Goal: Use online tool/utility: Utilize a website feature to perform a specific function

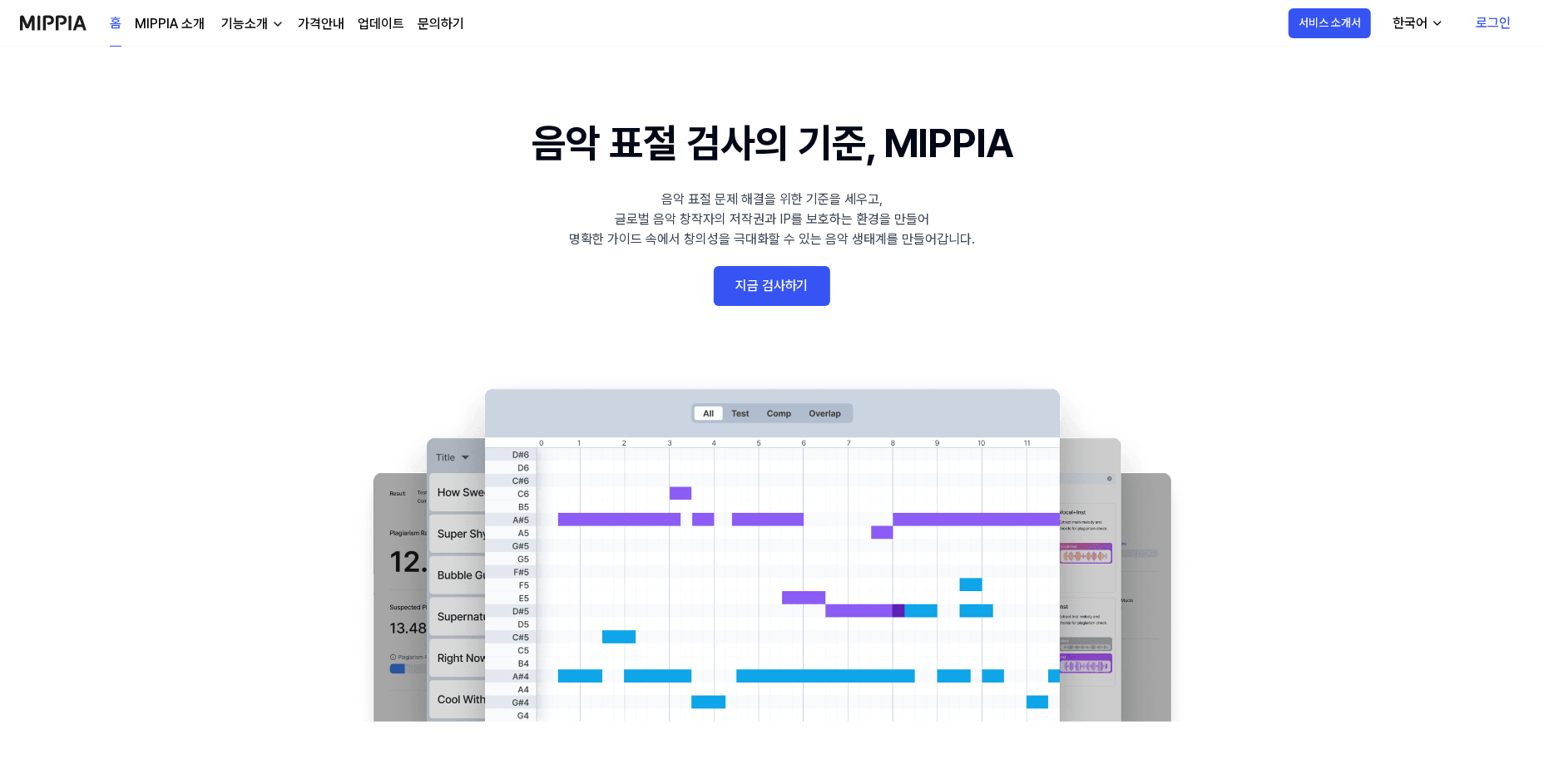
click at [794, 305] on link "지금 검사하기" at bounding box center [772, 286] width 116 height 40
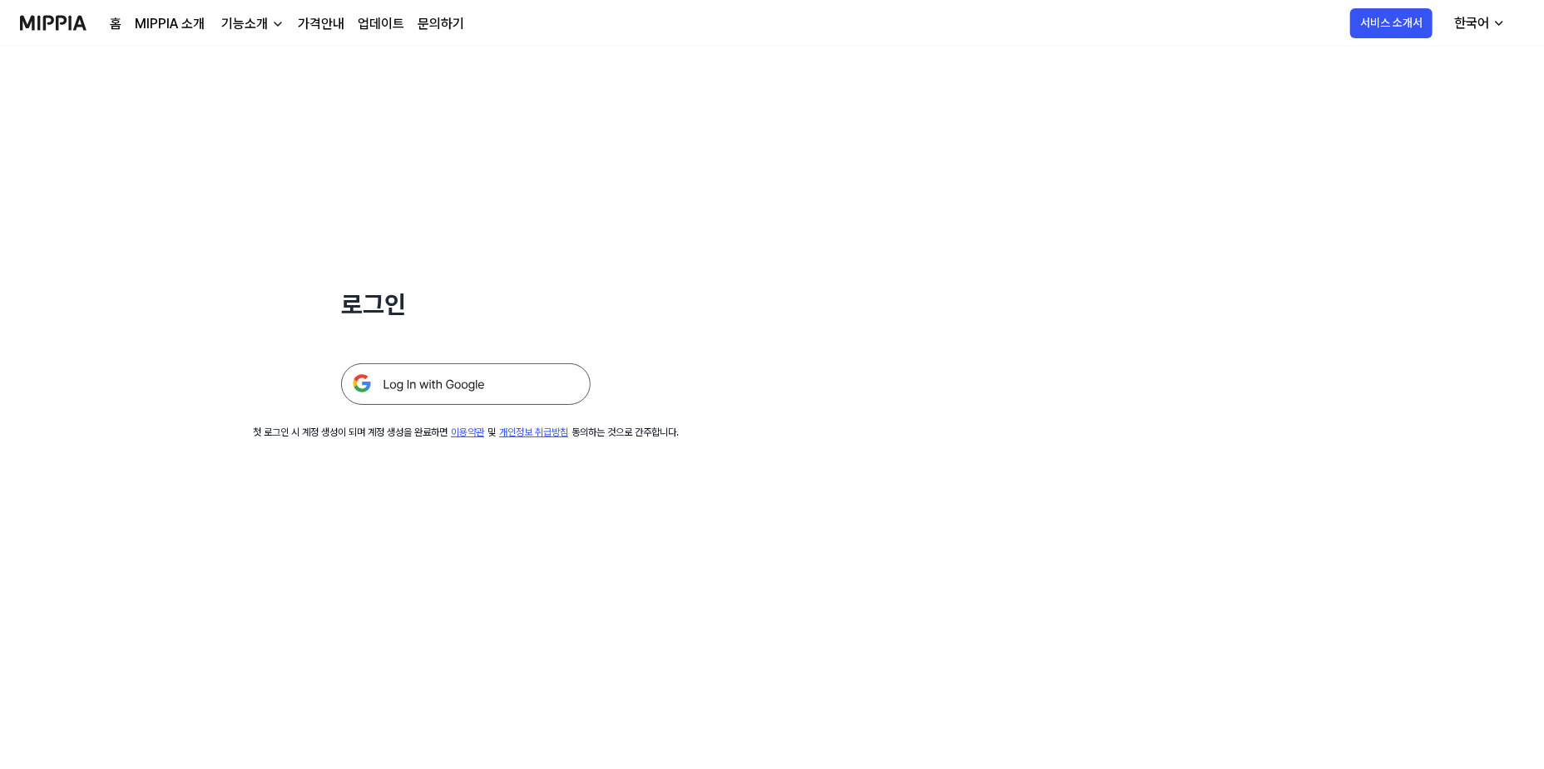
click at [427, 364] on img at bounding box center [466, 385] width 250 height 42
click at [393, 383] on img at bounding box center [466, 385] width 250 height 42
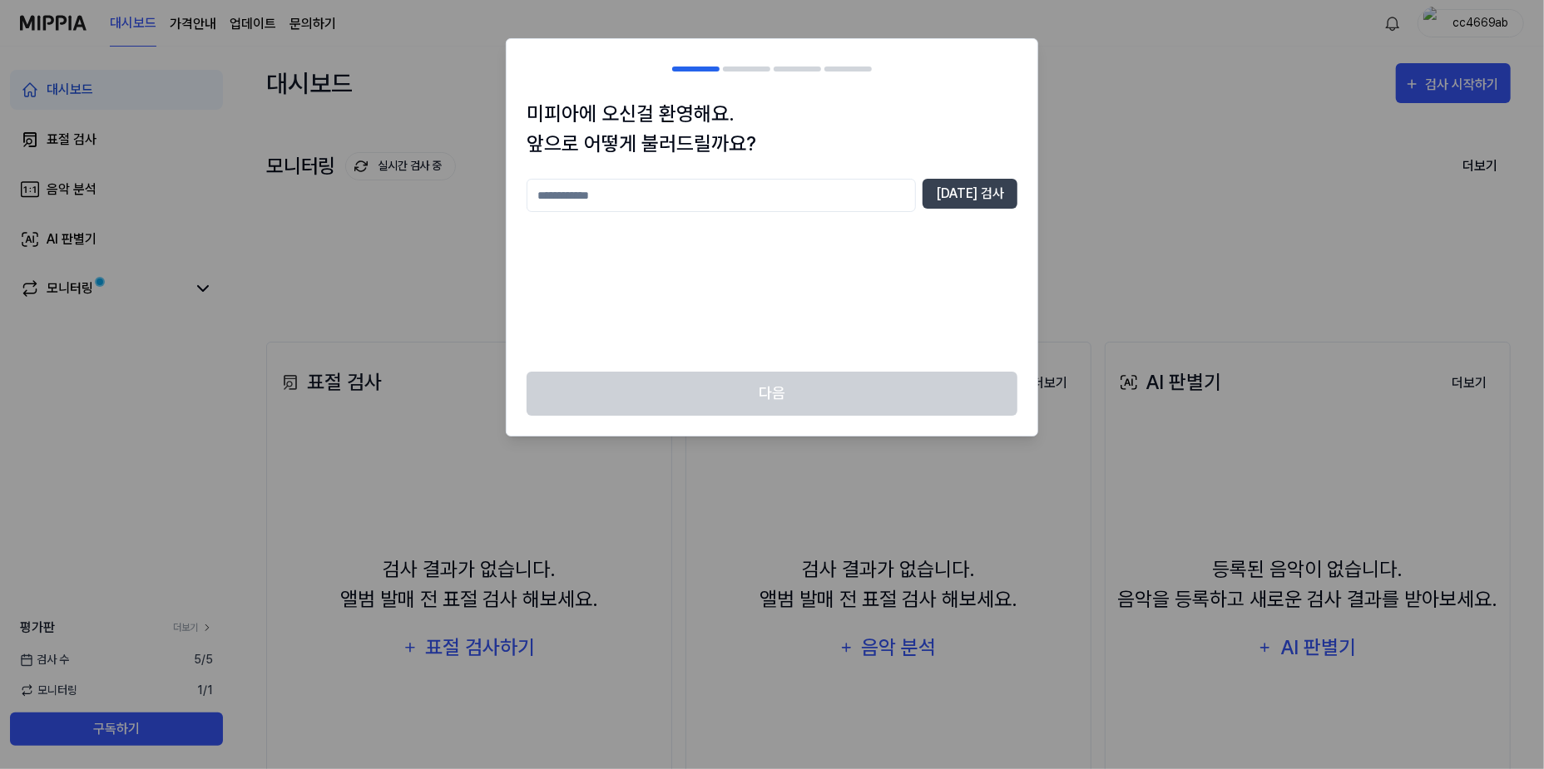
click at [787, 197] on input "text" at bounding box center [721, 195] width 389 height 33
type input "*"
type input "***"
click at [999, 199] on button "[DATE] 검사" at bounding box center [970, 194] width 95 height 30
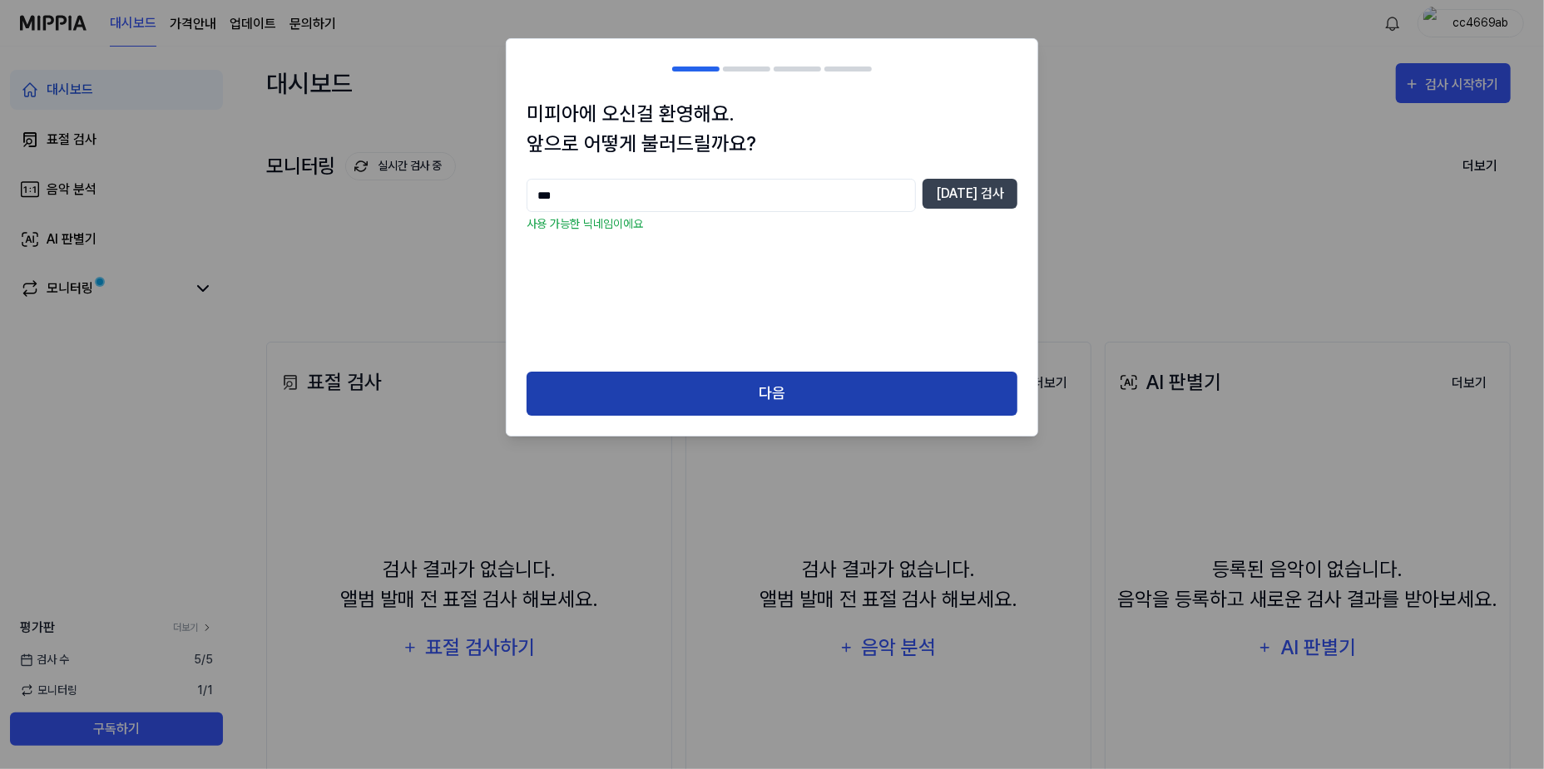
click at [899, 377] on button "다음" at bounding box center [772, 394] width 491 height 44
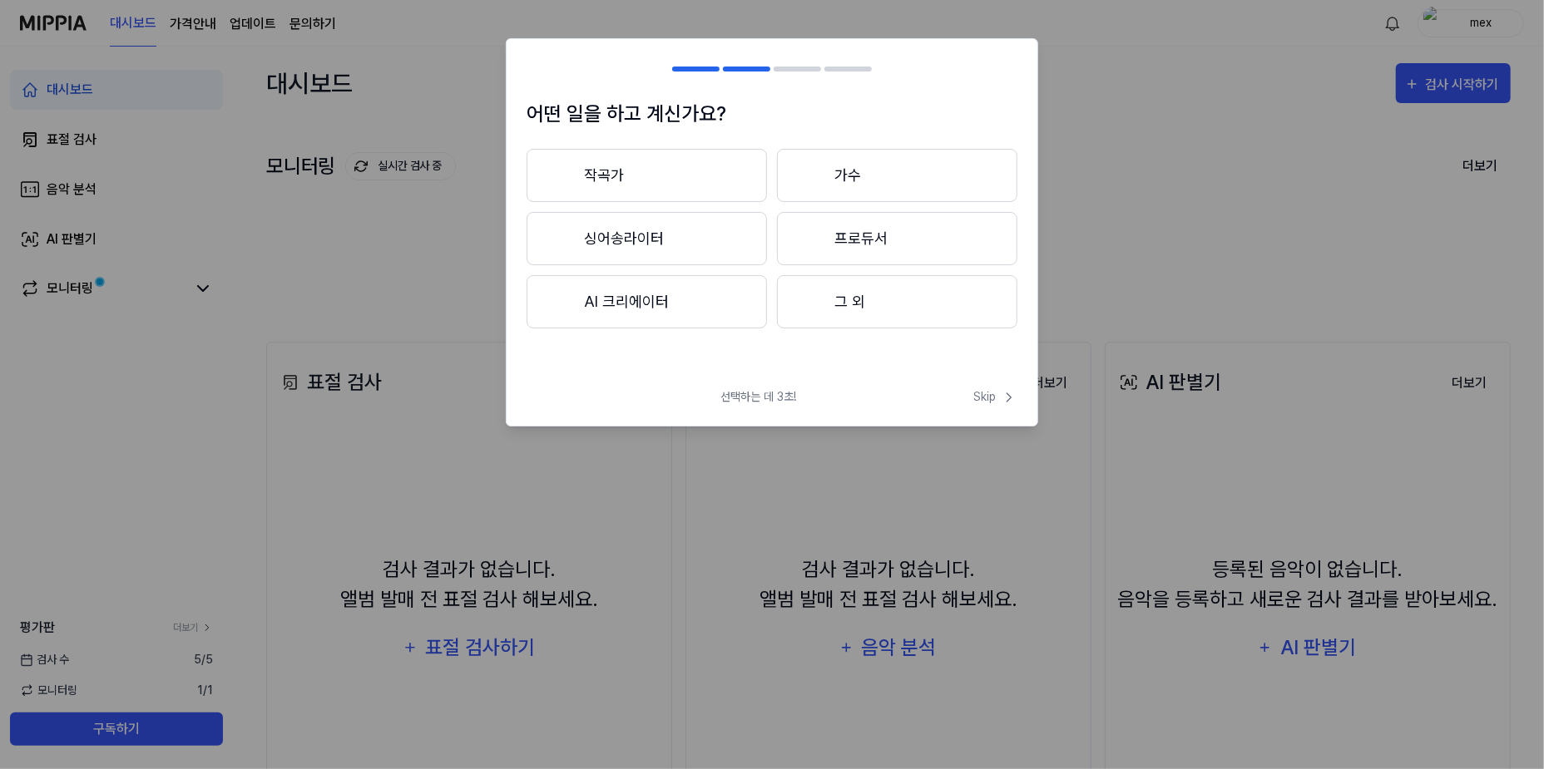
click at [918, 307] on button "그 외" at bounding box center [897, 301] width 240 height 53
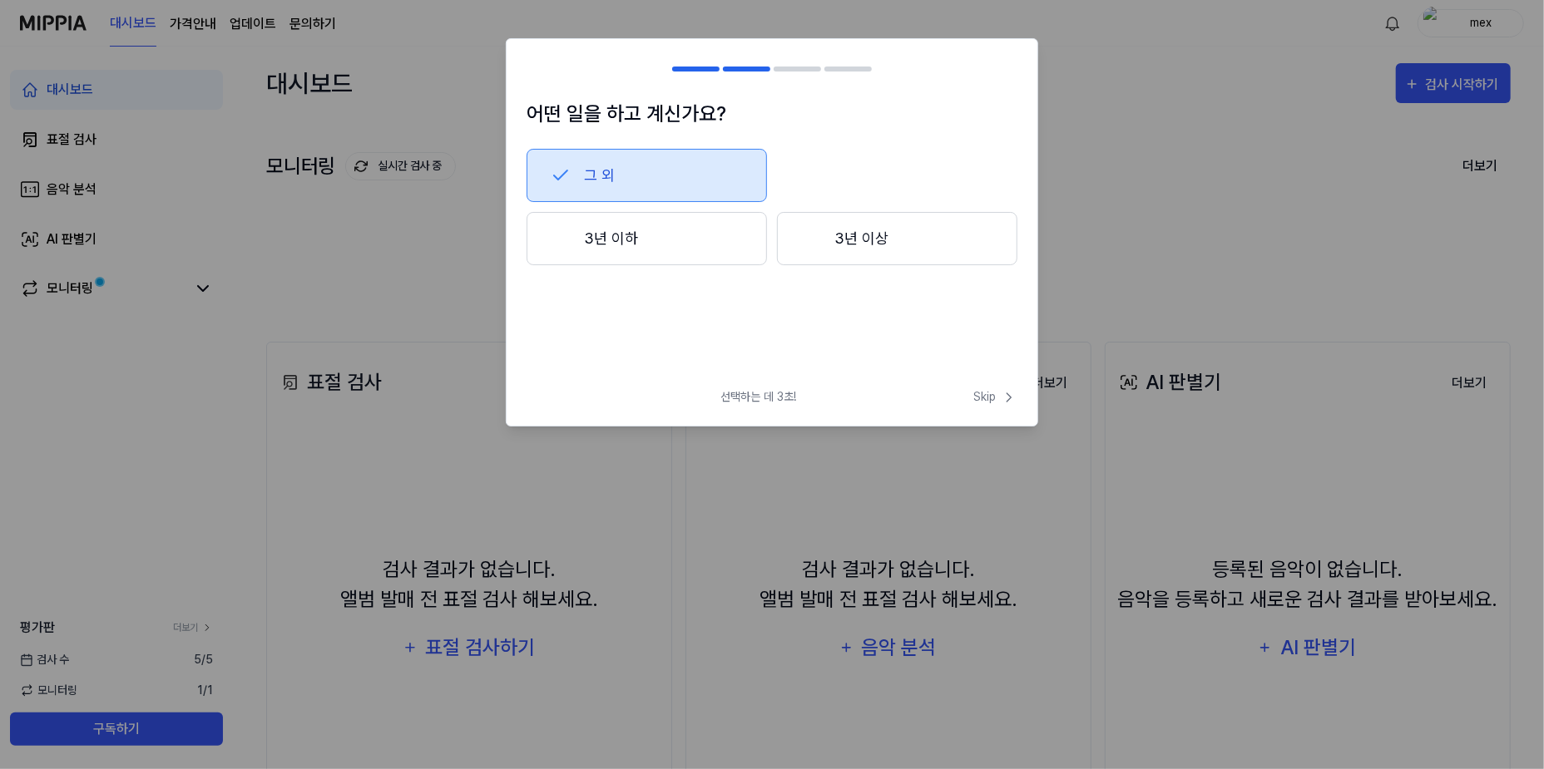
click at [718, 245] on button "3년 이하" at bounding box center [647, 238] width 240 height 53
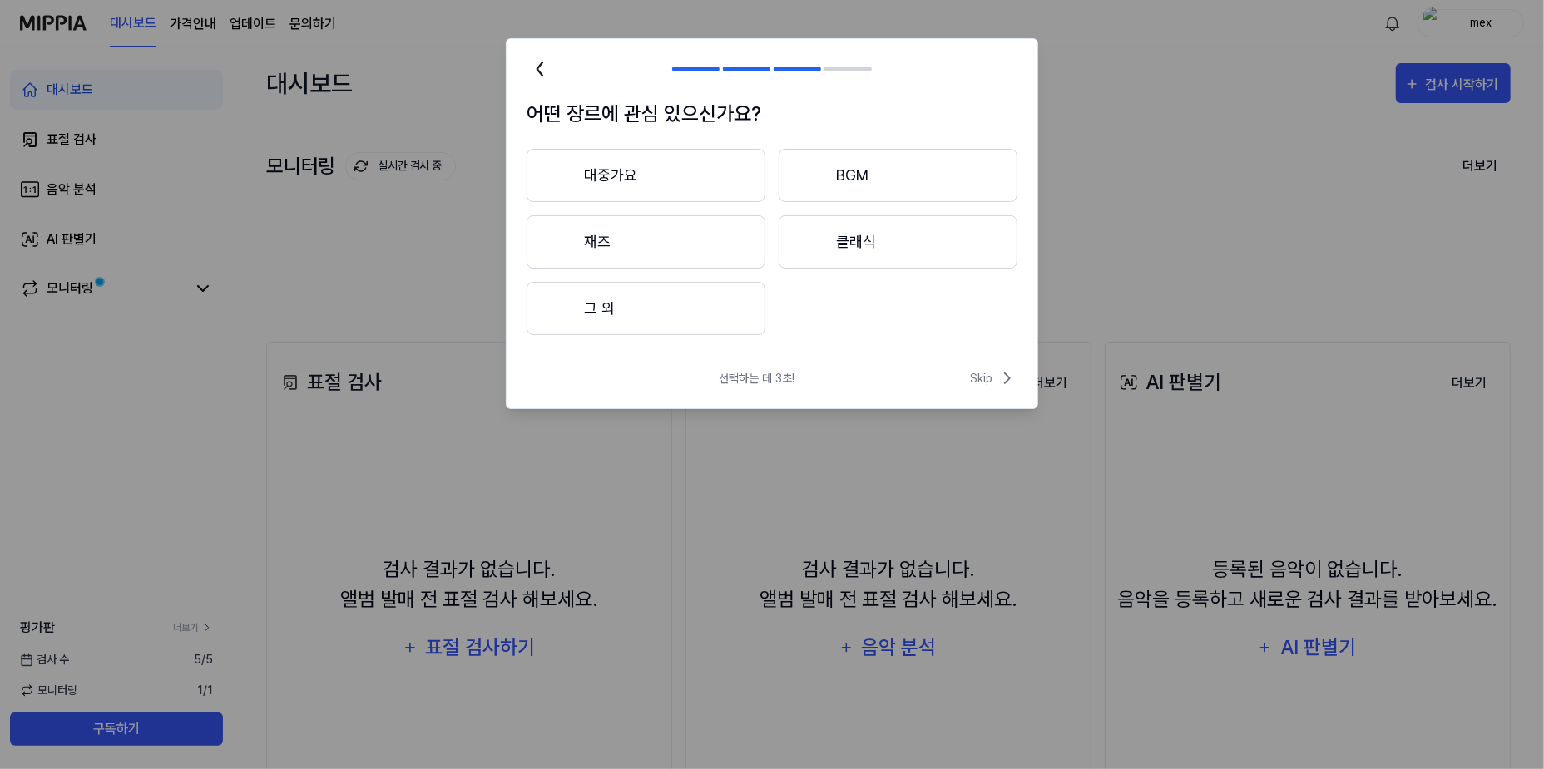
click at [712, 183] on button "대중가요" at bounding box center [646, 175] width 239 height 53
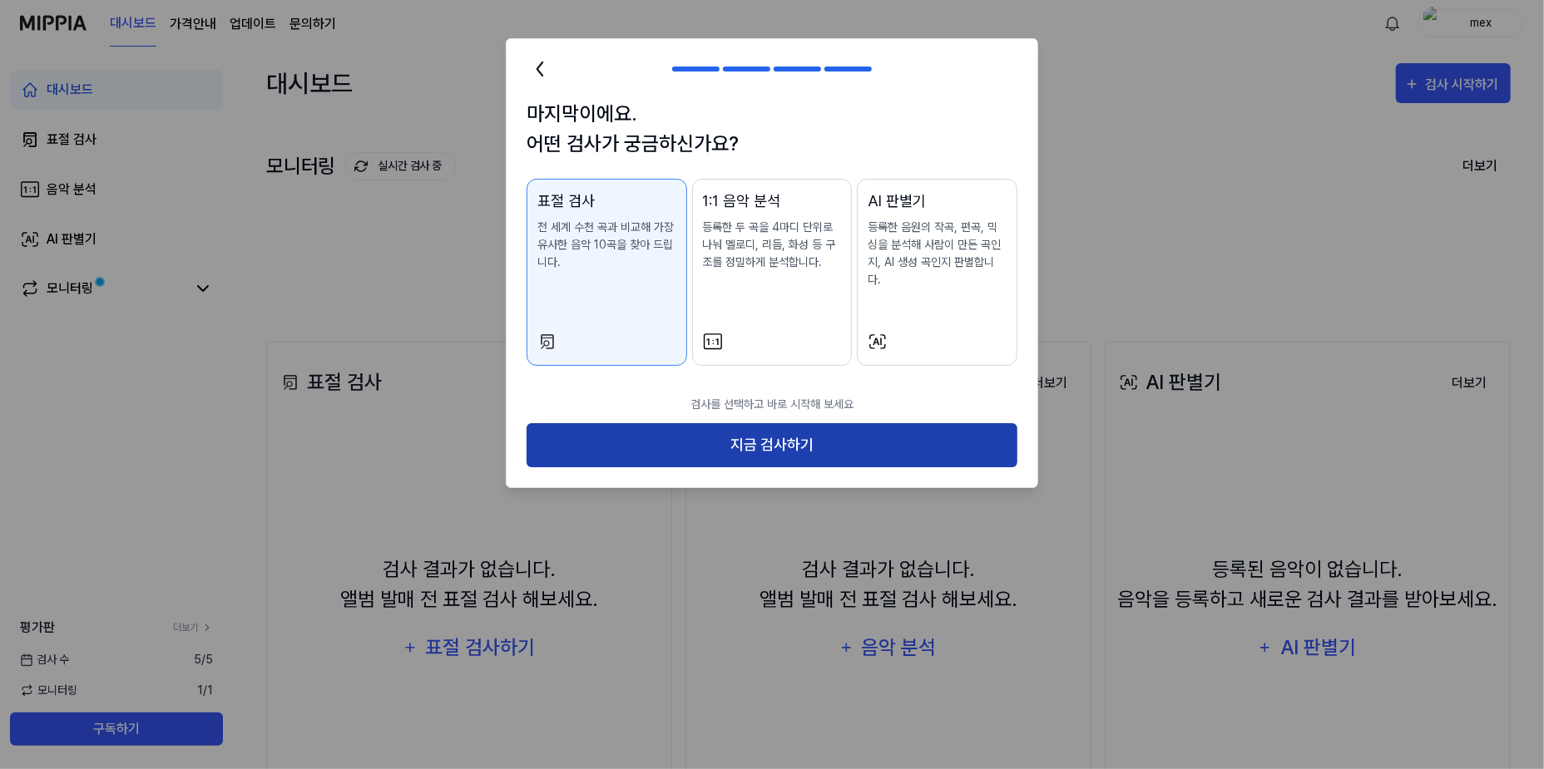
click at [919, 424] on button "지금 검사하기" at bounding box center [772, 445] width 491 height 44
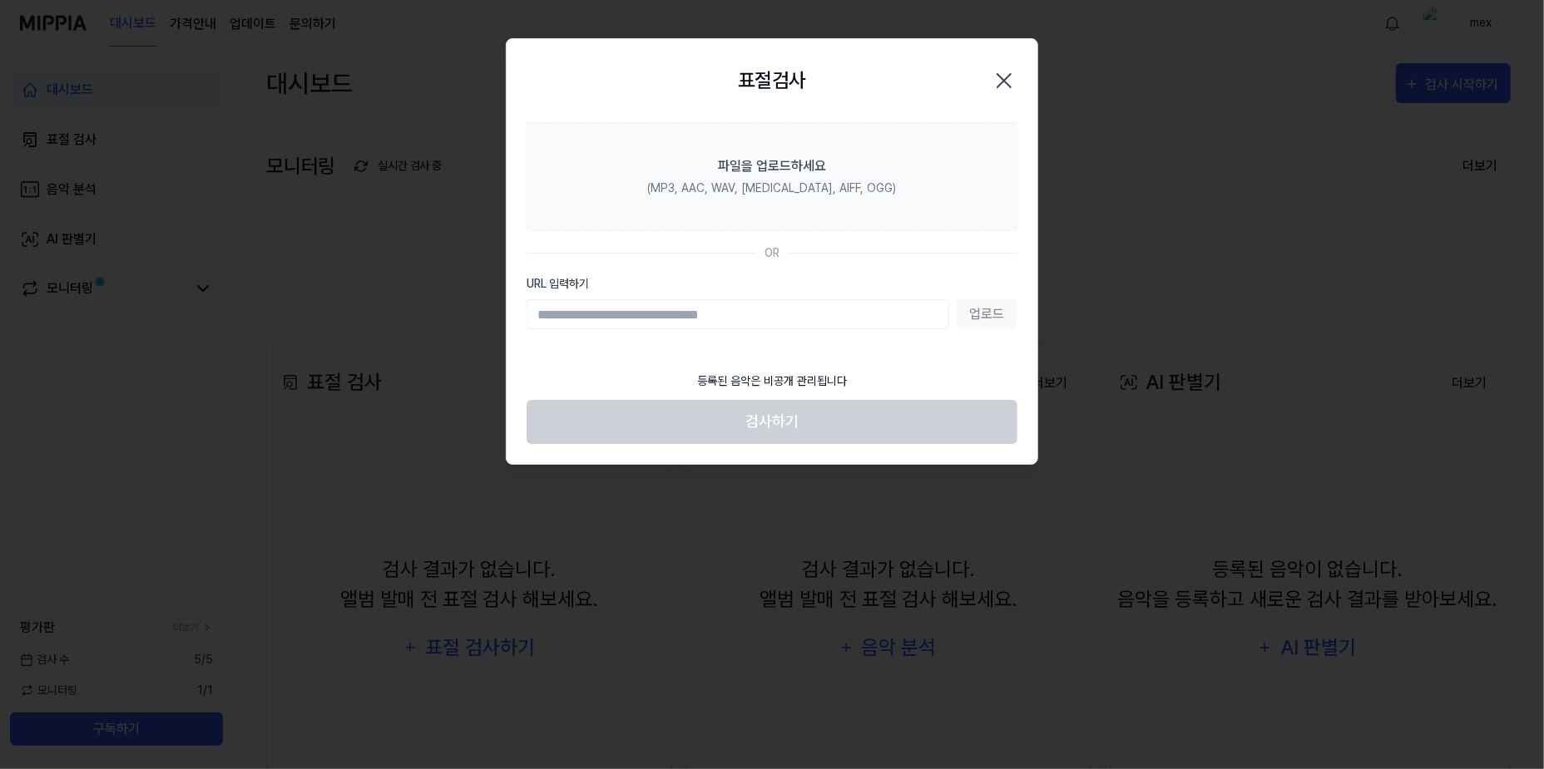
click at [858, 319] on input "URL 입력하기" at bounding box center [738, 314] width 423 height 30
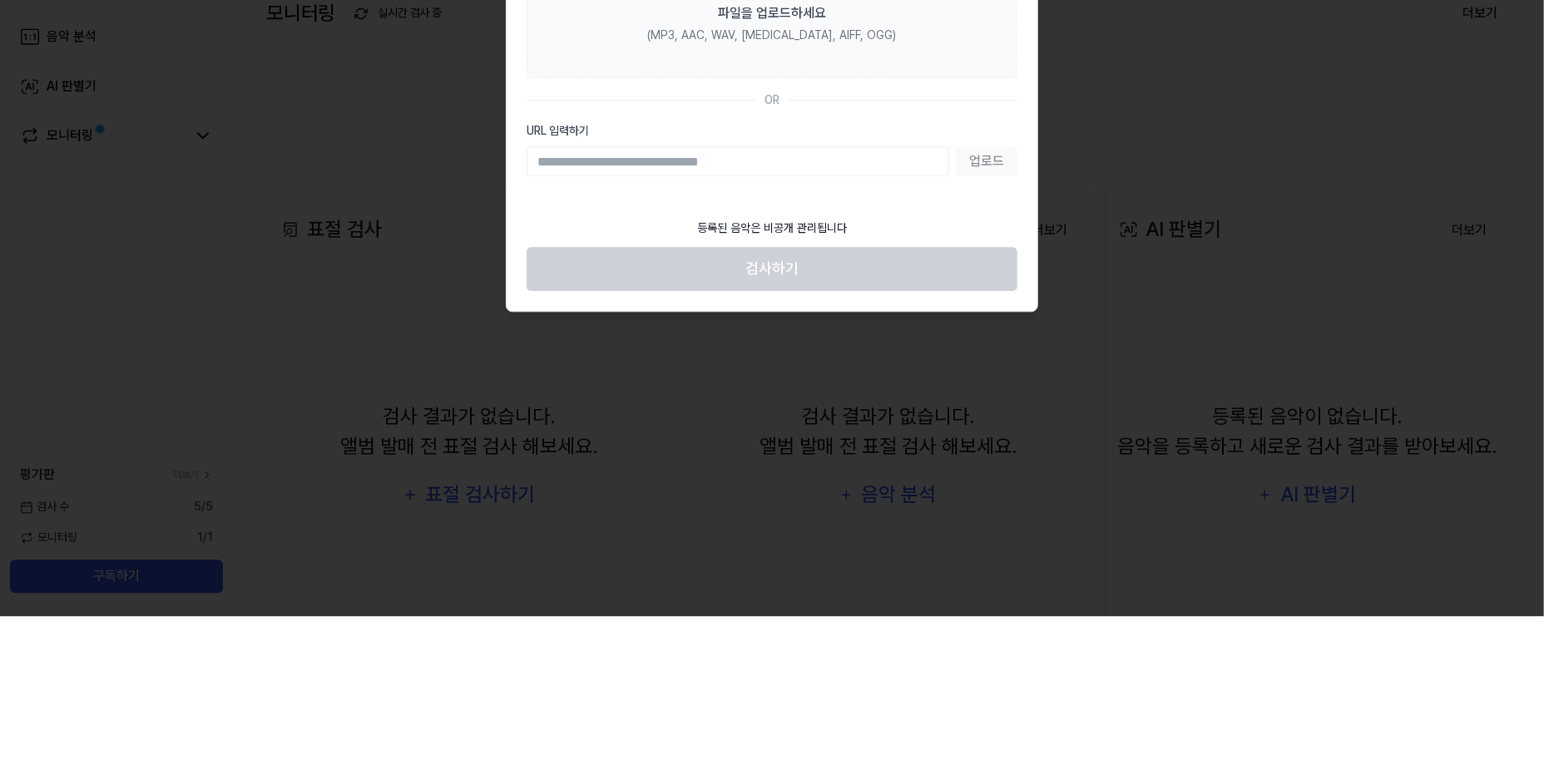
paste input "**********"
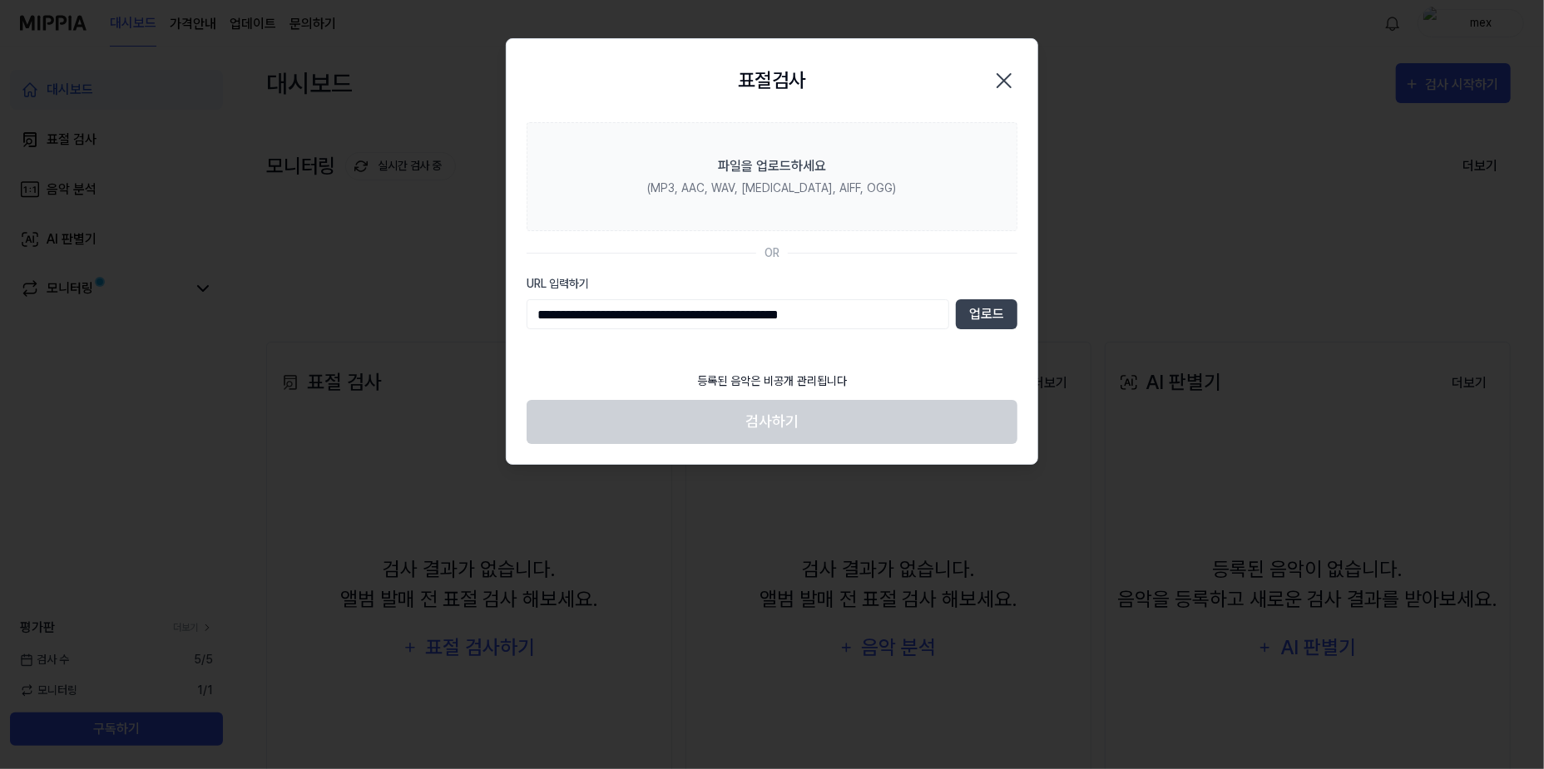
type input "**********"
click at [1006, 287] on label "URL 입력하기" at bounding box center [772, 283] width 491 height 17
click at [949, 299] on input "**********" at bounding box center [738, 314] width 423 height 30
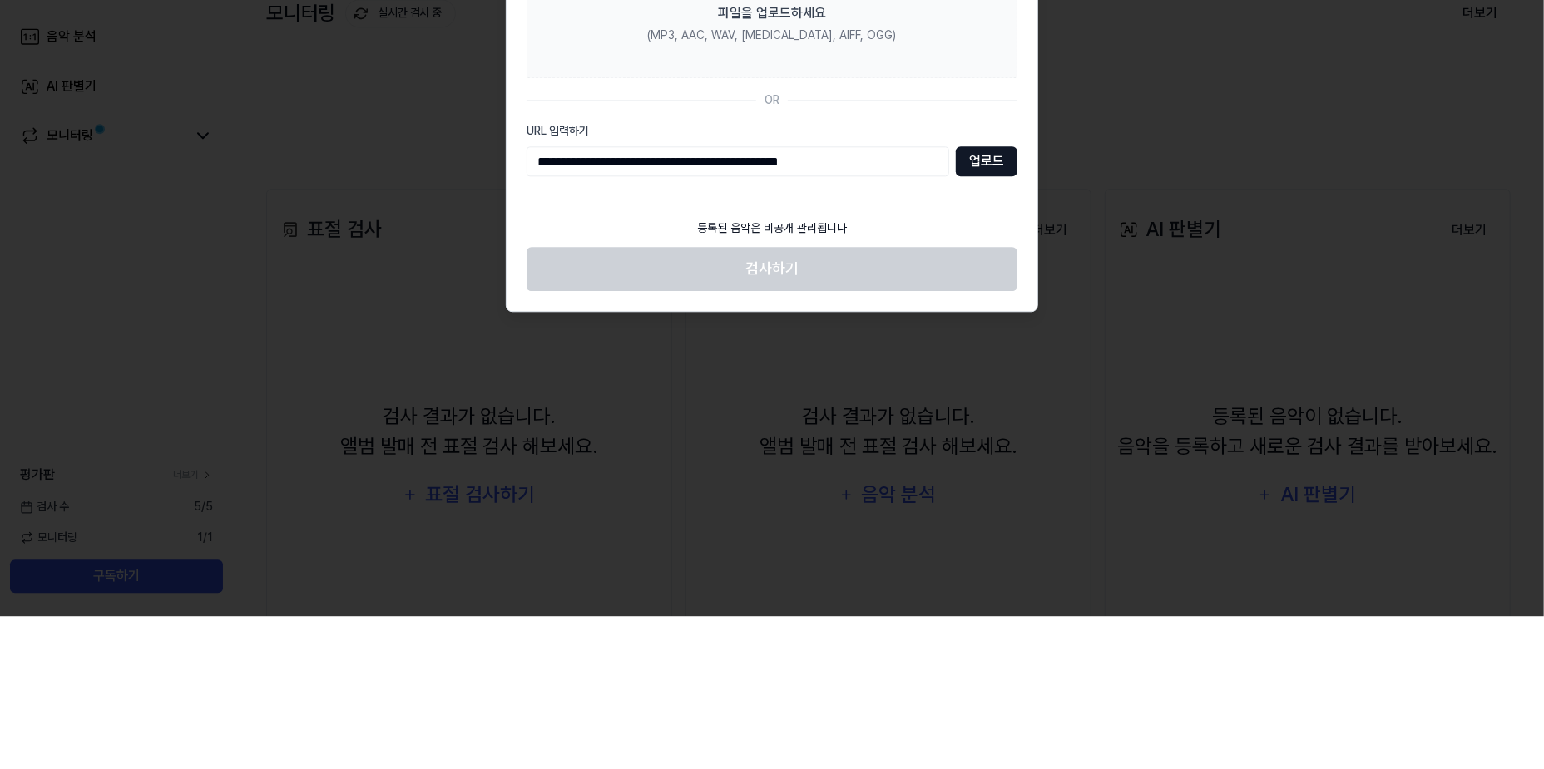
click at [992, 318] on button "업로드" at bounding box center [987, 314] width 62 height 30
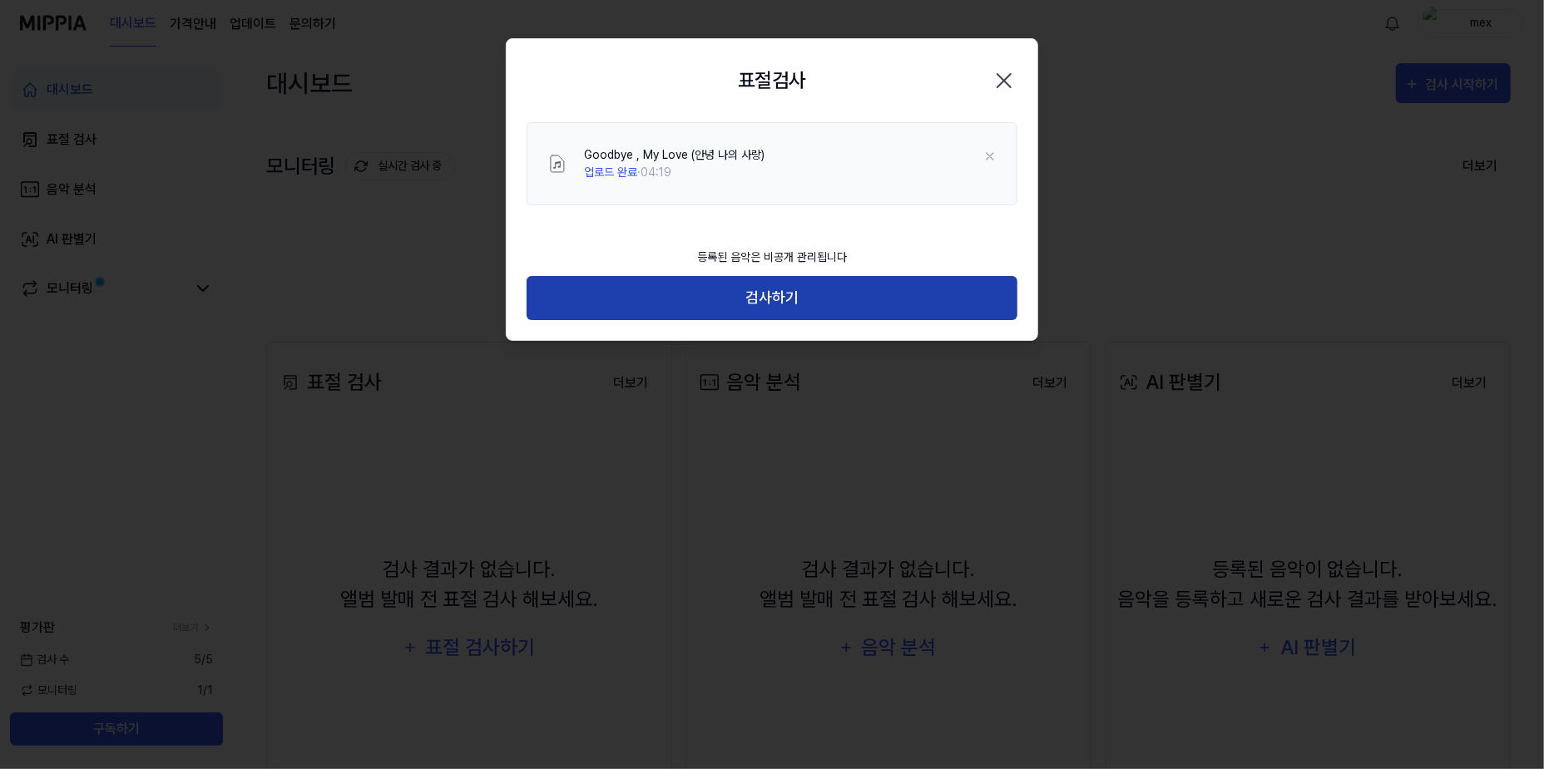
click at [621, 300] on button "검사하기" at bounding box center [772, 298] width 491 height 44
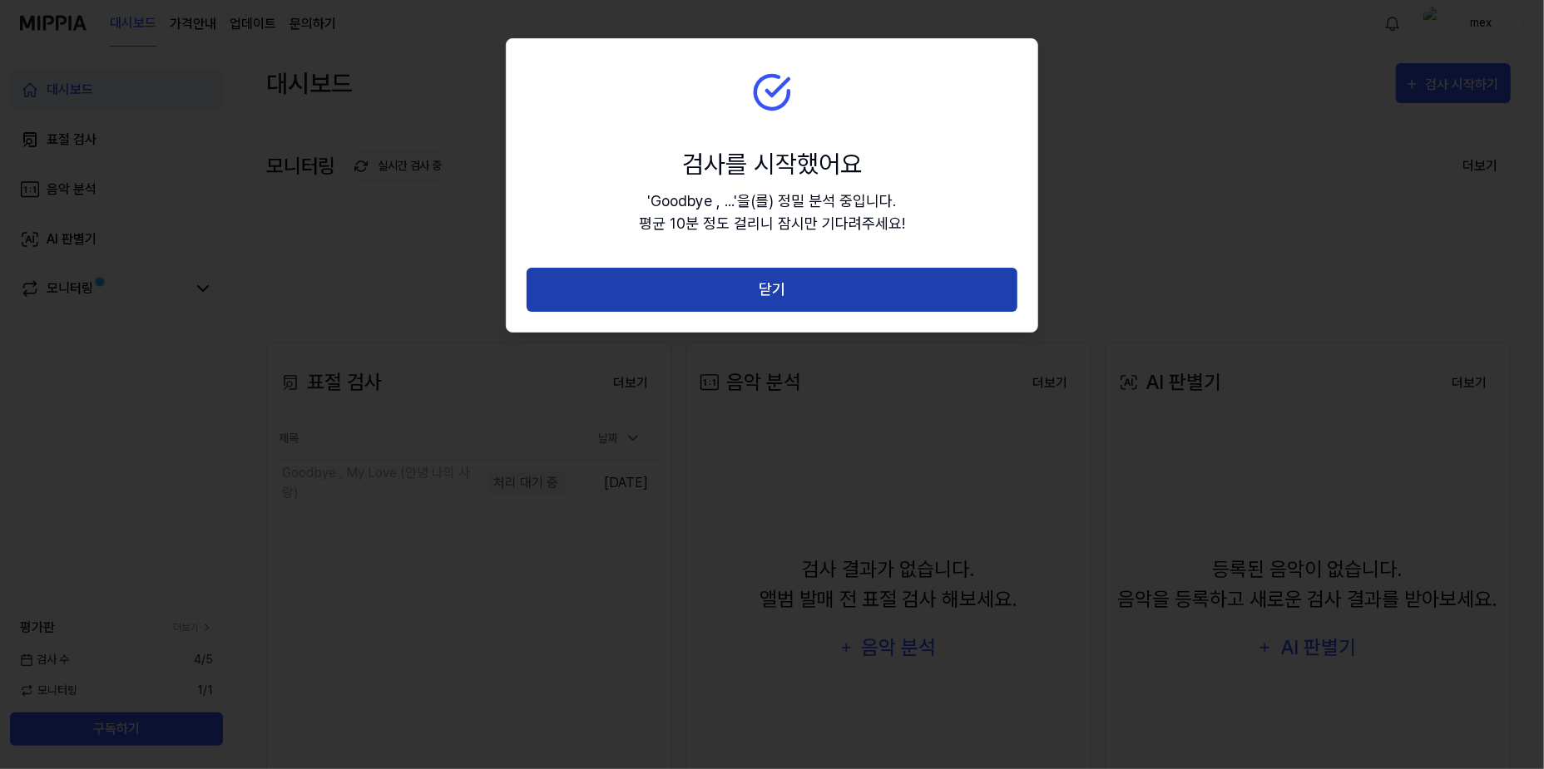
click at [611, 271] on button "닫기" at bounding box center [772, 290] width 491 height 44
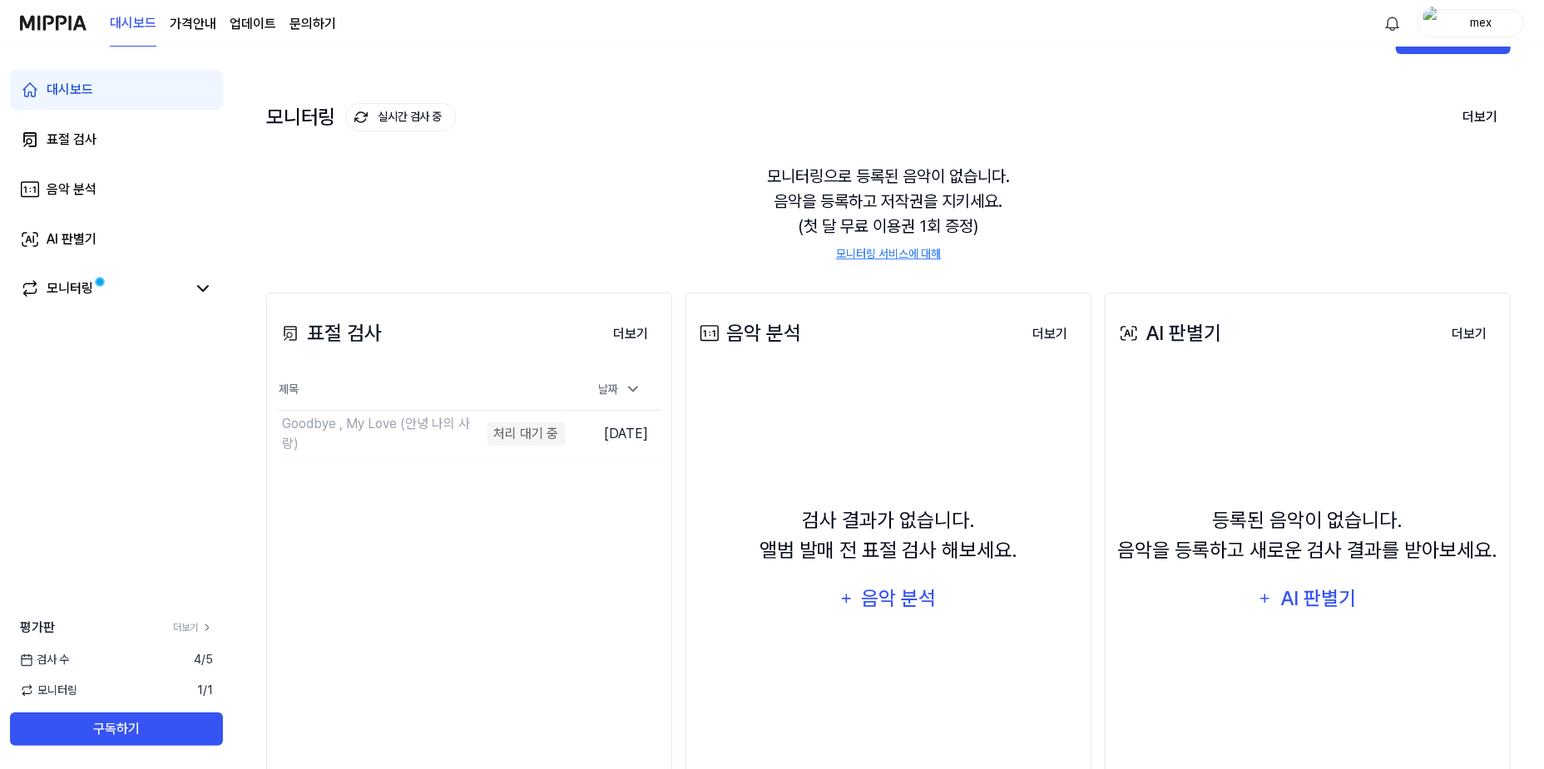
scroll to position [65, 0]
